Goal: Complete application form

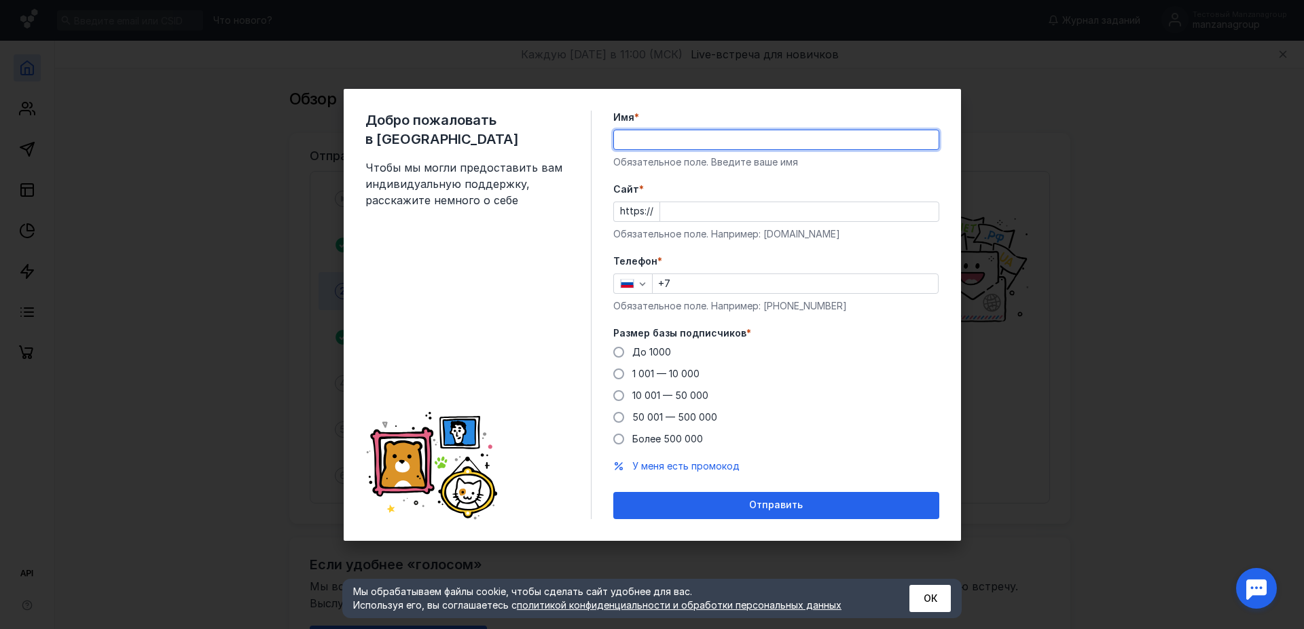
click at [655, 136] on input "Имя *" at bounding box center [776, 139] width 325 height 19
type input "О"
type input "Manzana"
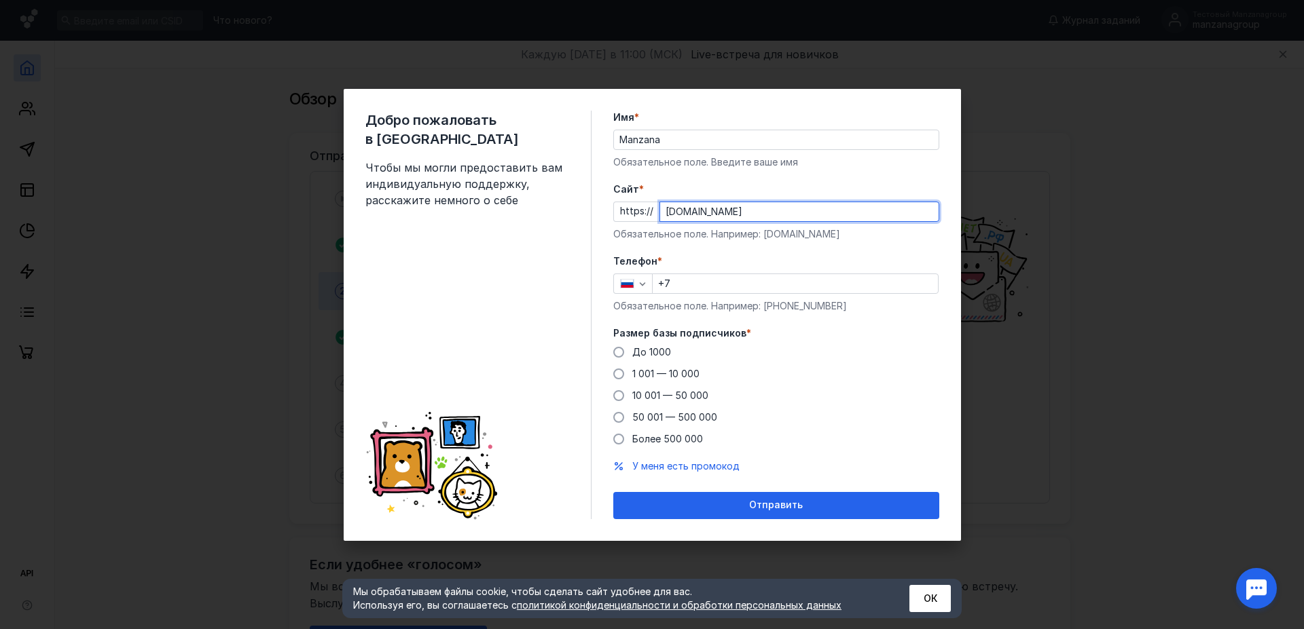
type input "[DOMAIN_NAME]"
click at [697, 285] on input "+7" at bounding box center [795, 283] width 285 height 19
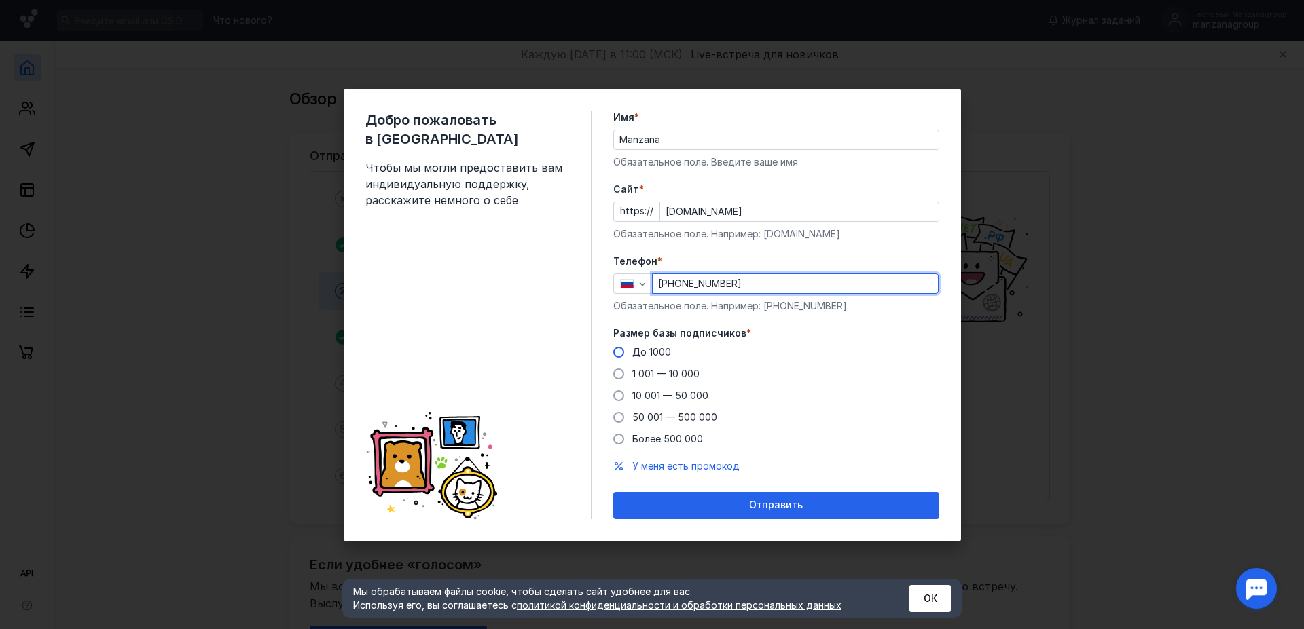
type input "[PHONE_NUMBER]"
click at [638, 354] on span "До 1000" at bounding box center [651, 352] width 39 height 12
click at [0, 0] on input "До 1000" at bounding box center [0, 0] width 0 height 0
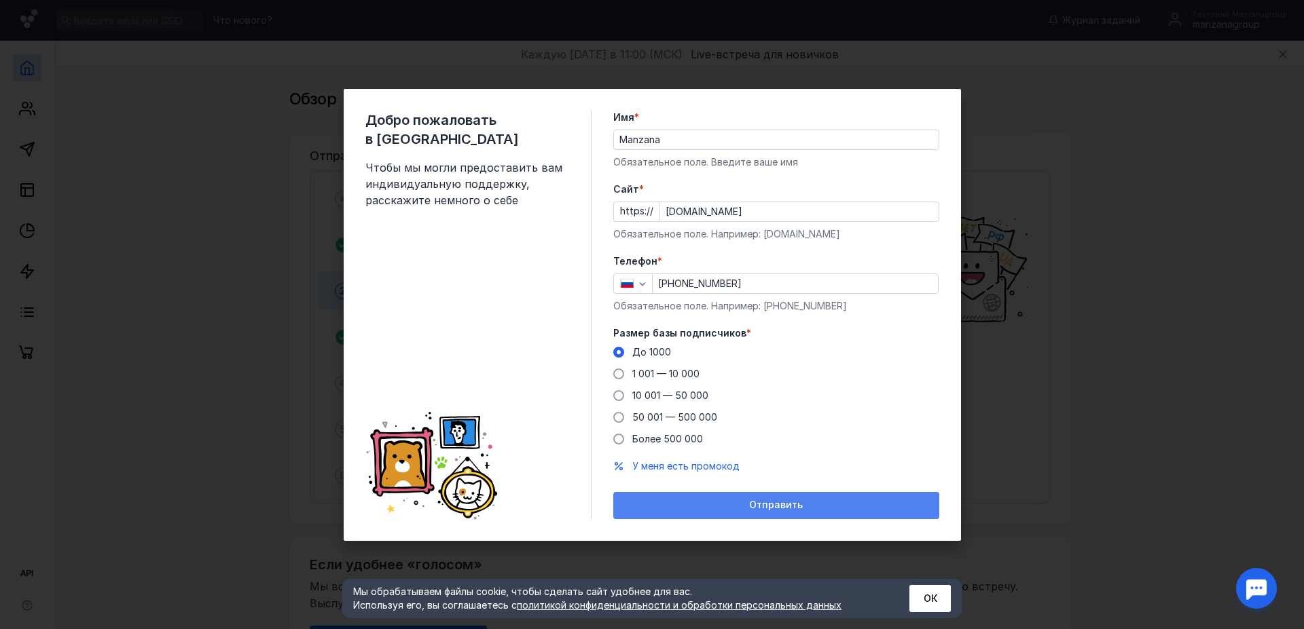
click at [769, 507] on span "Отправить" at bounding box center [776, 506] width 54 height 12
